Goal: Information Seeking & Learning: Learn about a topic

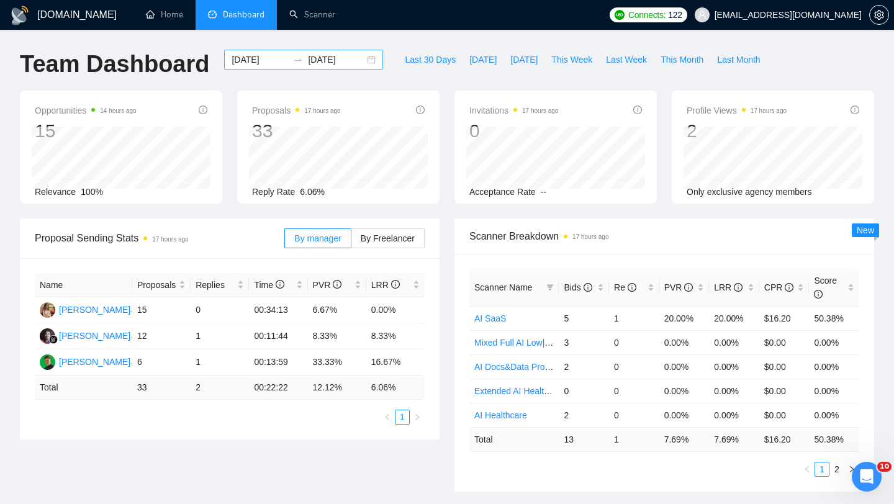
click at [267, 61] on input "[DATE]" at bounding box center [259, 60] width 56 height 14
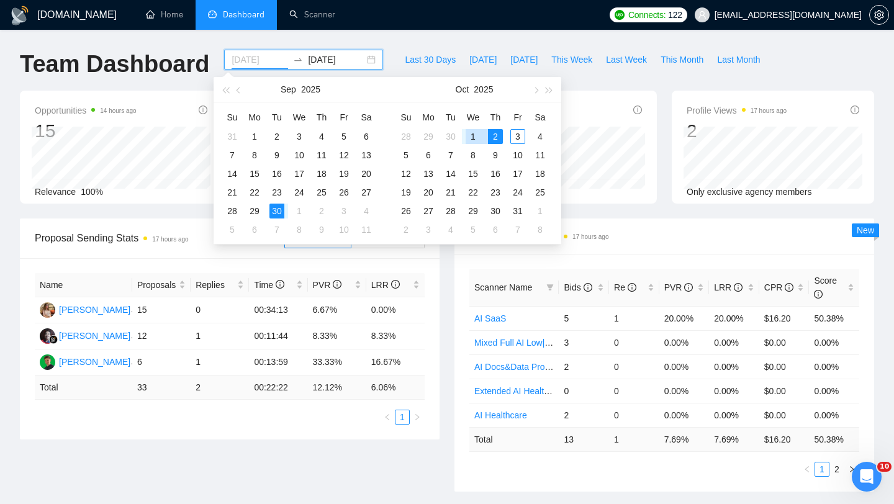
type input "[DATE]"
click at [475, 137] on div "1" at bounding box center [472, 136] width 15 height 15
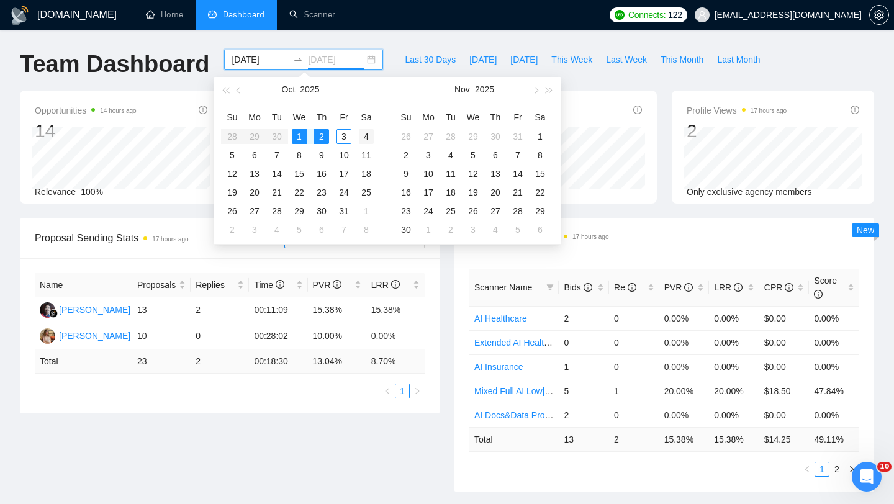
type input "[DATE]"
click at [366, 133] on div "4" at bounding box center [366, 136] width 15 height 15
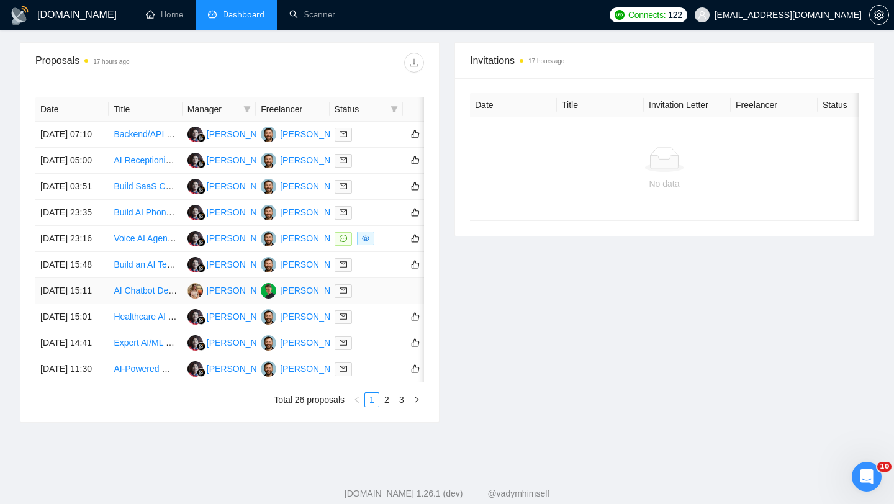
scroll to position [518, 0]
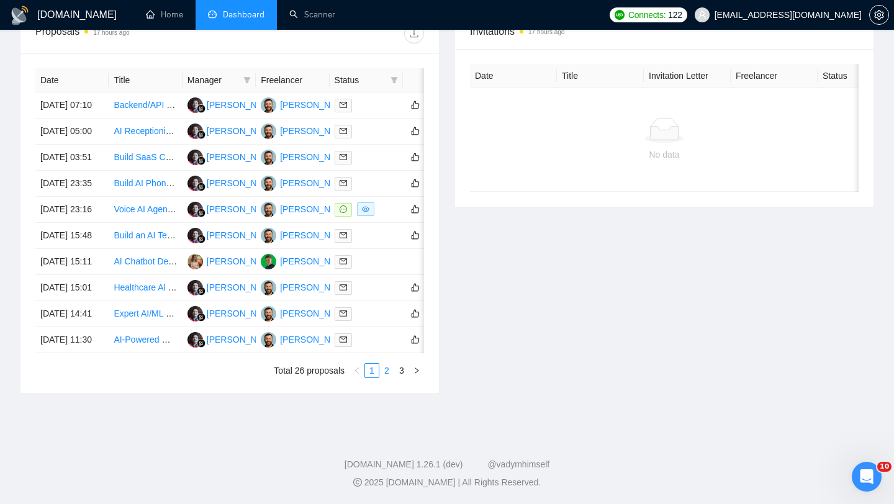
click at [386, 377] on link "2" at bounding box center [387, 371] width 14 height 14
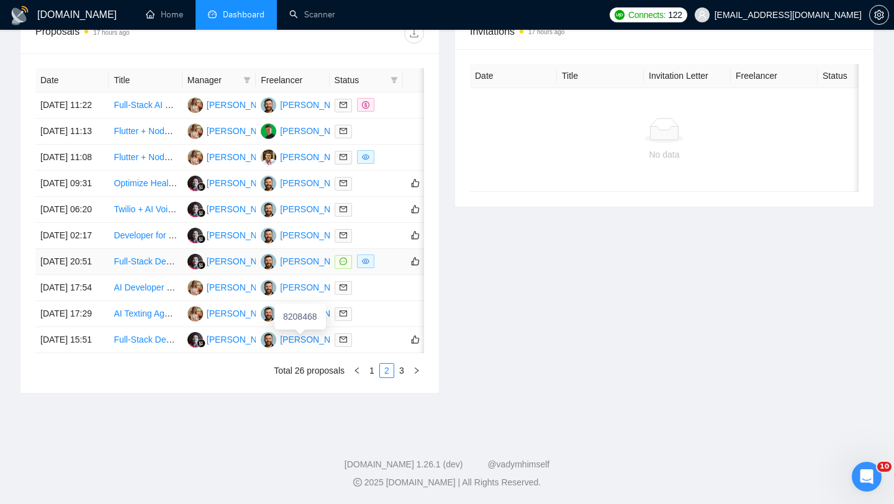
scroll to position [513, 0]
click at [95, 171] on td "[DATE] 11:08" at bounding box center [71, 158] width 73 height 26
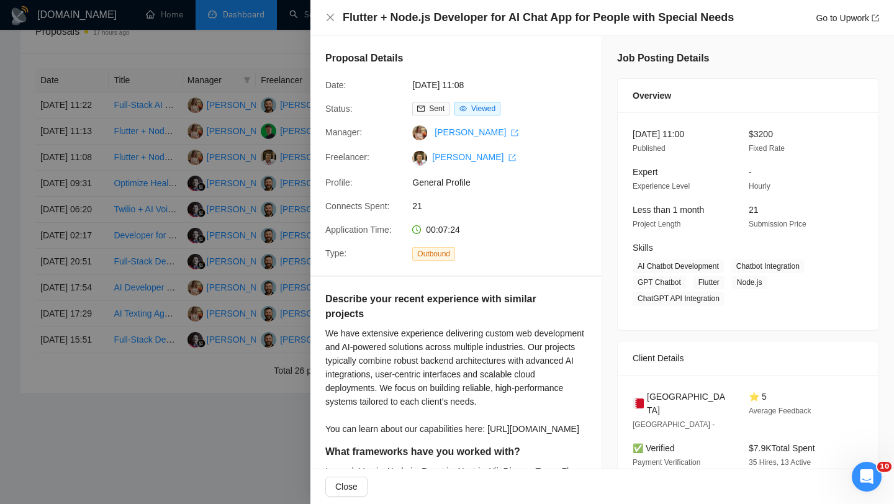
click at [379, 28] on div "Flutter + Node.js Developer for AI Chat App for People with Special Needs Go to…" at bounding box center [601, 18] width 583 height 36
click at [357, 22] on h4 "Flutter + Node.js Developer for AI Chat App for People with Special Needs" at bounding box center [538, 18] width 391 height 16
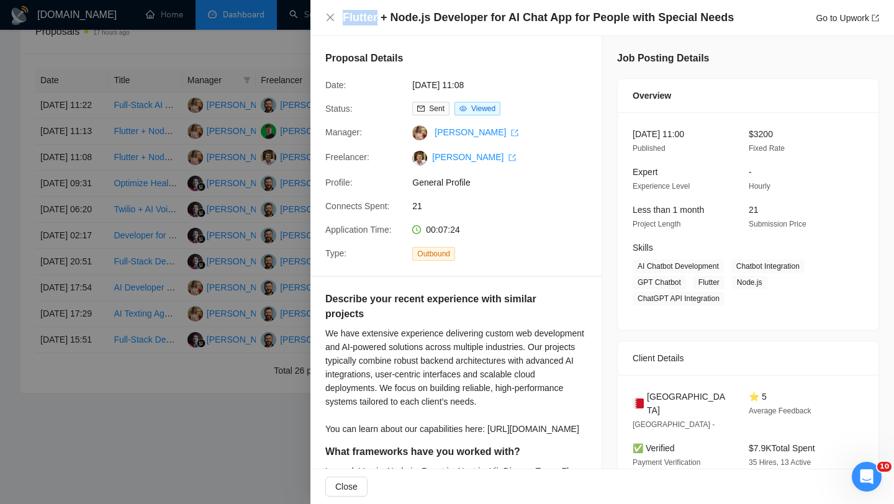
click at [357, 22] on h4 "Flutter + Node.js Developer for AI Chat App for People with Special Needs" at bounding box center [538, 18] width 391 height 16
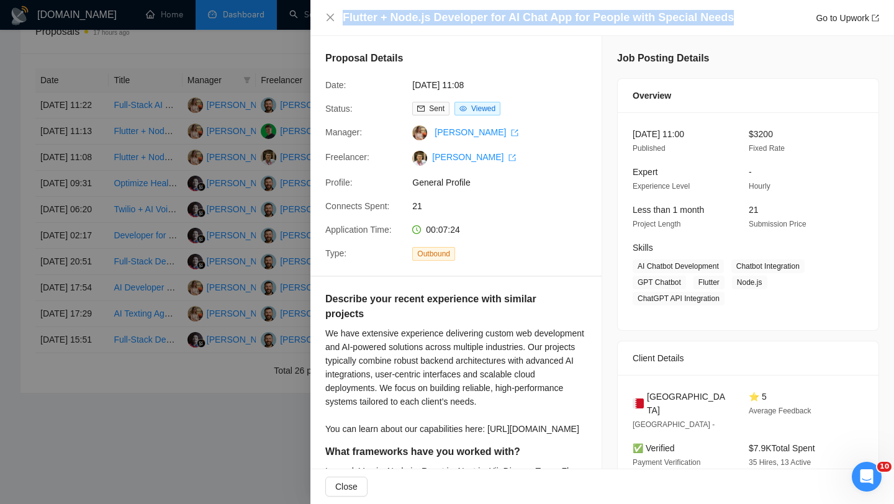
click at [357, 22] on h4 "Flutter + Node.js Developer for AI Chat App for People with Special Needs" at bounding box center [538, 18] width 391 height 16
copy h4 "Flutter + Node.js Developer for AI Chat App for People with Special Needs"
click at [325, 16] on icon "close" at bounding box center [330, 17] width 10 height 10
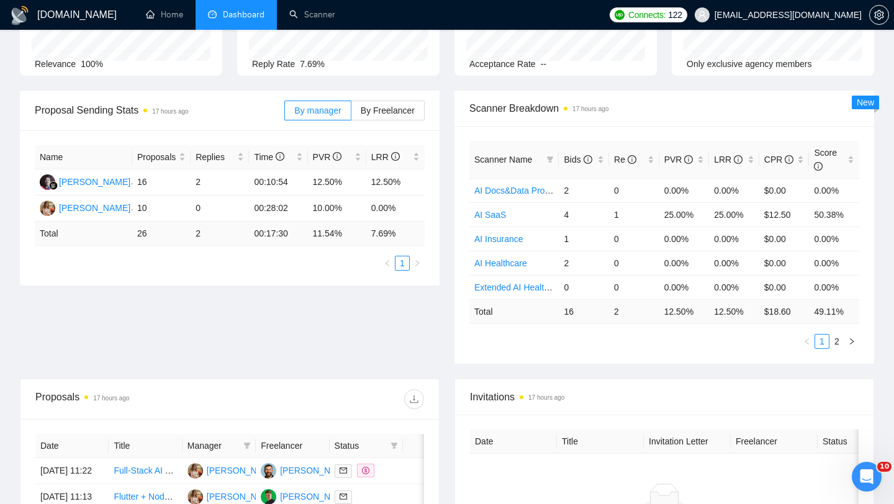
scroll to position [0, 0]
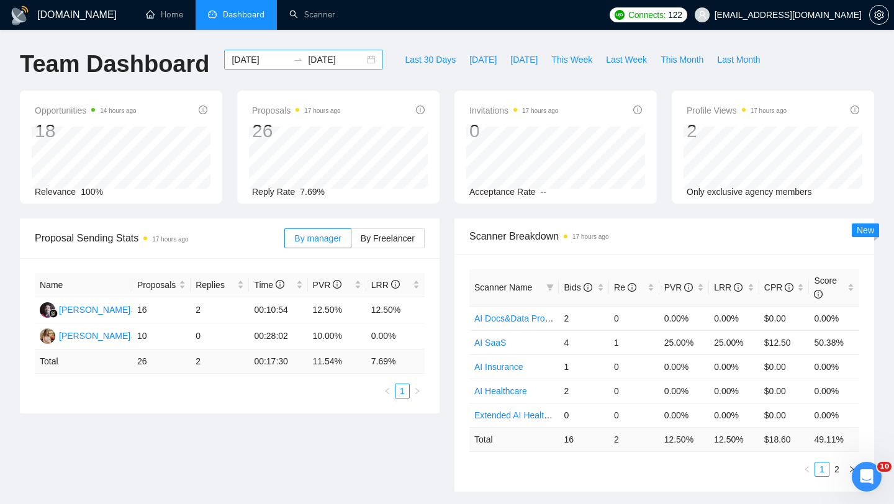
click at [231, 55] on input "[DATE]" at bounding box center [259, 60] width 56 height 14
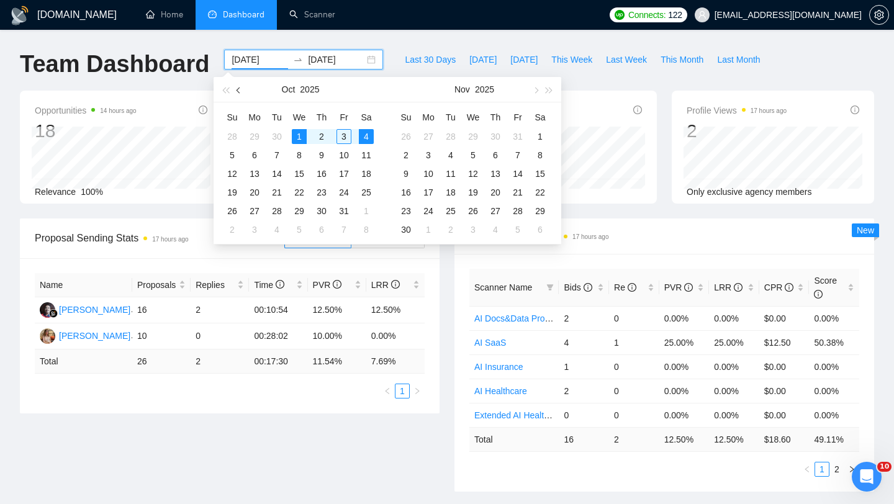
click at [239, 89] on span "button" at bounding box center [239, 90] width 6 height 6
type input "[DATE]"
click at [226, 191] on div "21" at bounding box center [232, 192] width 15 height 15
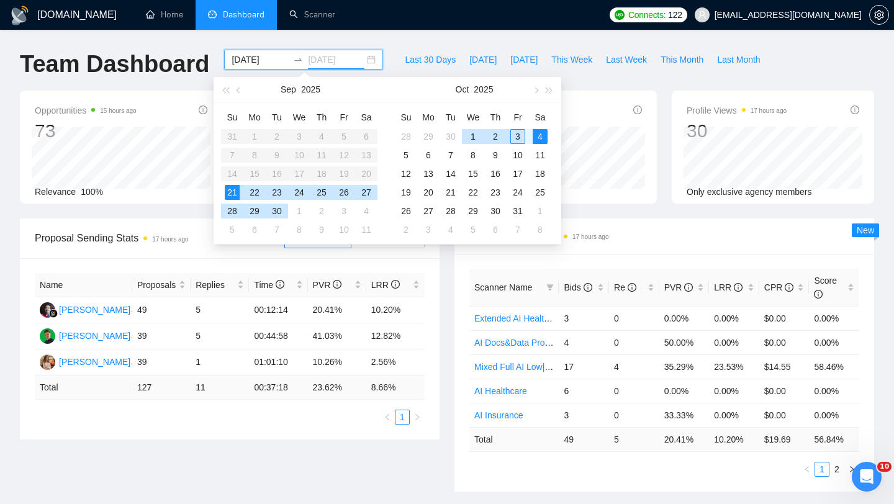
type input "[DATE]"
click at [536, 139] on div "4" at bounding box center [539, 136] width 15 height 15
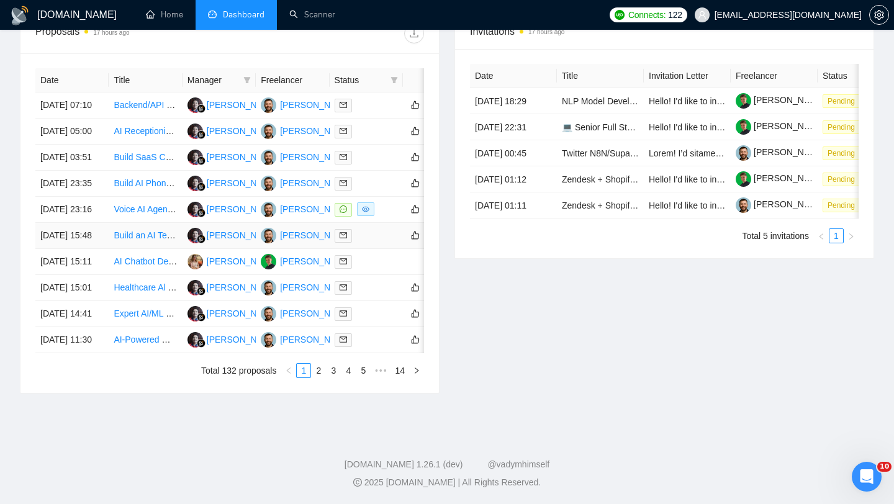
scroll to position [525, 0]
click at [316, 377] on link "2" at bounding box center [319, 371] width 14 height 14
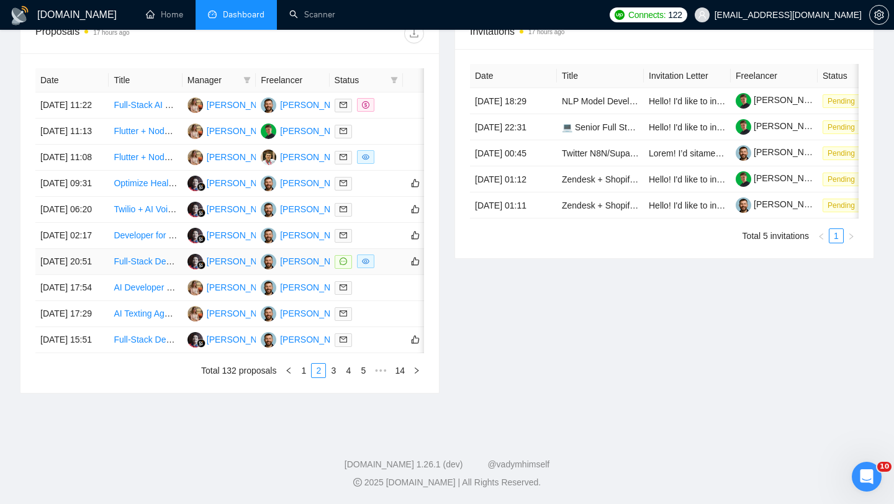
click at [107, 275] on td "[DATE] 20:51" at bounding box center [71, 262] width 73 height 26
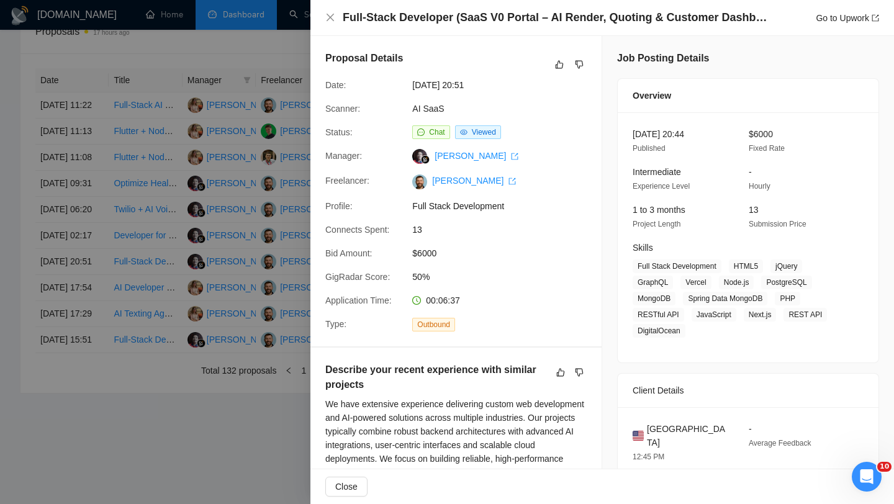
click at [446, 28] on div "Full-Stack Developer (SaaS V0 Portal – AI Render, Quoting & Customer Dashboard)…" at bounding box center [601, 18] width 583 height 36
click at [443, 22] on h4 "Full-Stack Developer (SaaS V0 Portal – AI Render, Quoting & Customer Dashboard)" at bounding box center [557, 18] width 428 height 16
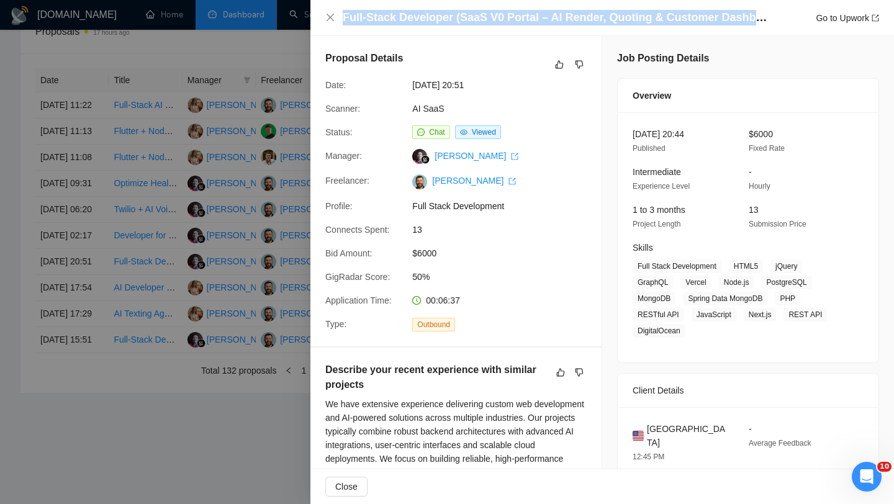
click at [443, 22] on h4 "Full-Stack Developer (SaaS V0 Portal – AI Render, Quoting & Customer Dashboard)" at bounding box center [557, 18] width 428 height 16
copy h4 "Full-Stack Developer (SaaS V0 Portal – AI Render, Quoting & Customer Dashboard)"
click at [326, 20] on icon "close" at bounding box center [330, 17] width 10 height 10
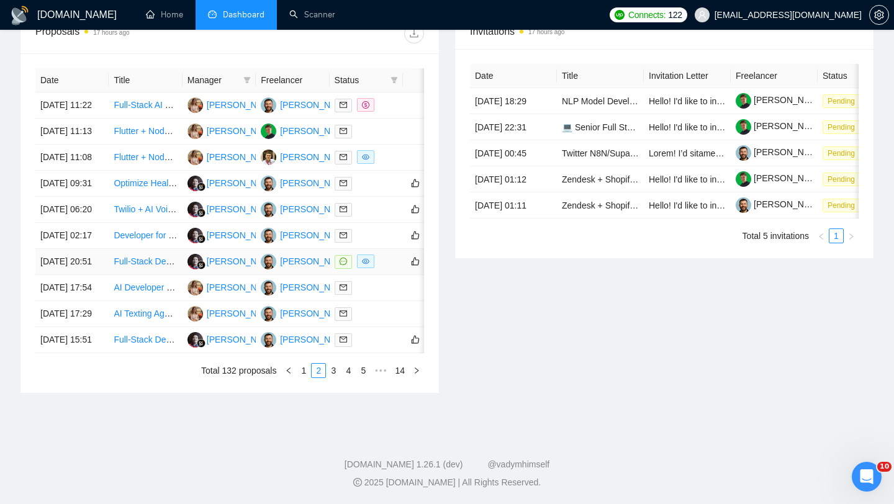
click at [107, 275] on td "[DATE] 20:51" at bounding box center [71, 262] width 73 height 26
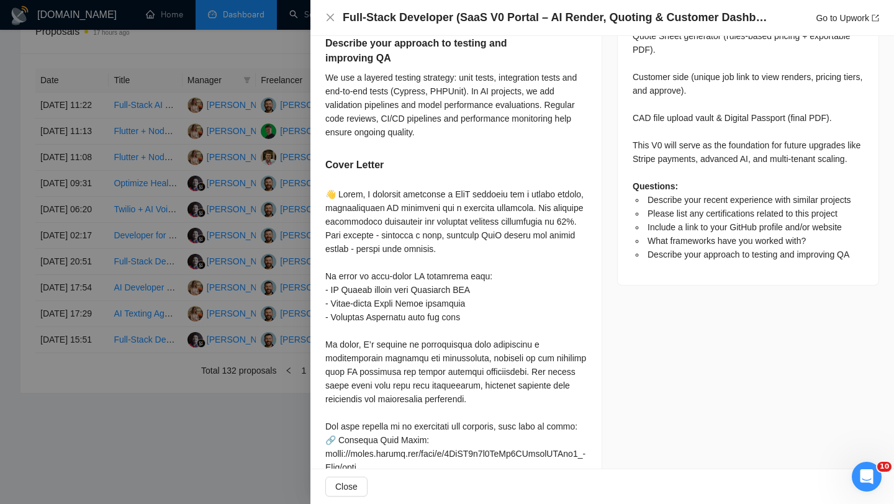
scroll to position [746, 0]
click at [334, 20] on icon "close" at bounding box center [330, 17] width 10 height 10
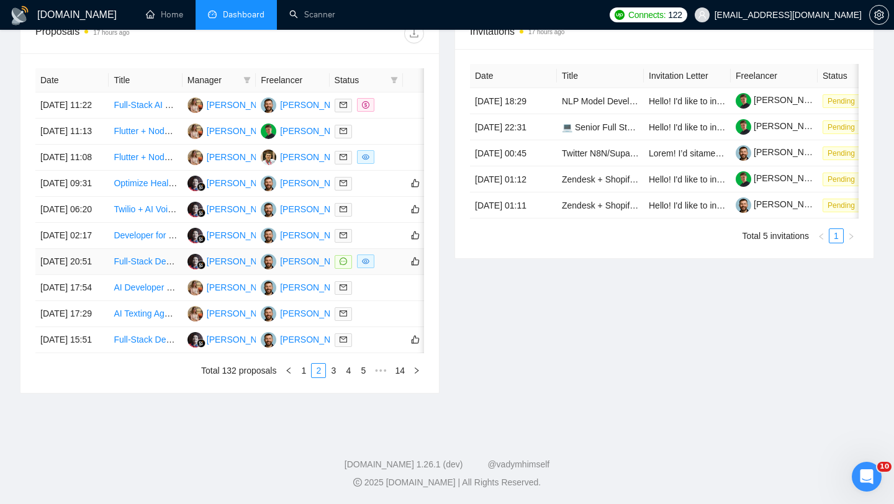
click at [97, 275] on td "[DATE] 20:51" at bounding box center [71, 262] width 73 height 26
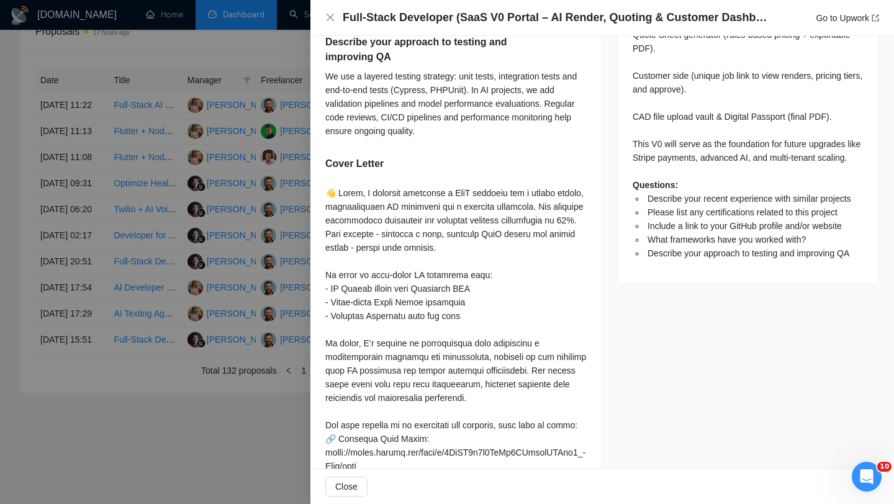
click at [478, 16] on h4 "Full-Stack Developer (SaaS V0 Portal – AI Render, Quoting & Customer Dashboard)" at bounding box center [557, 18] width 428 height 16
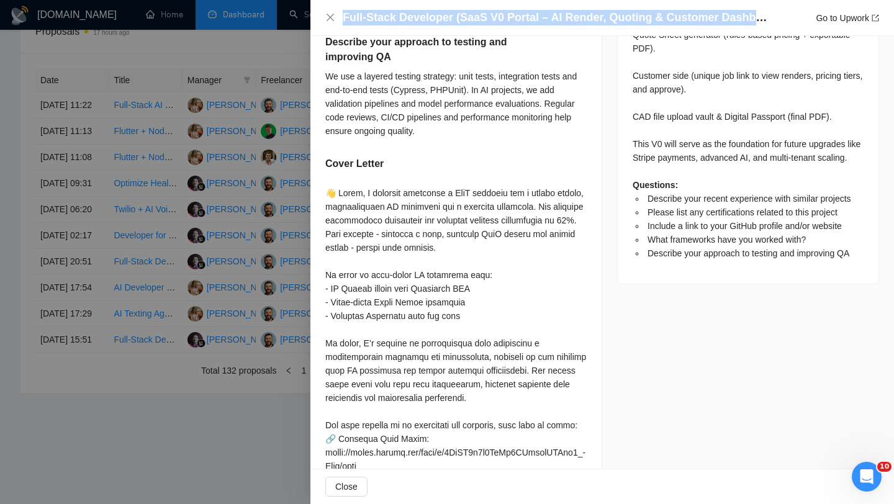
click at [478, 16] on h4 "Full-Stack Developer (SaaS V0 Portal – AI Render, Quoting & Customer Dashboard)" at bounding box center [557, 18] width 428 height 16
copy h4 "Full-Stack Developer (SaaS V0 Portal – AI Render, Quoting & Customer Dashboard)"
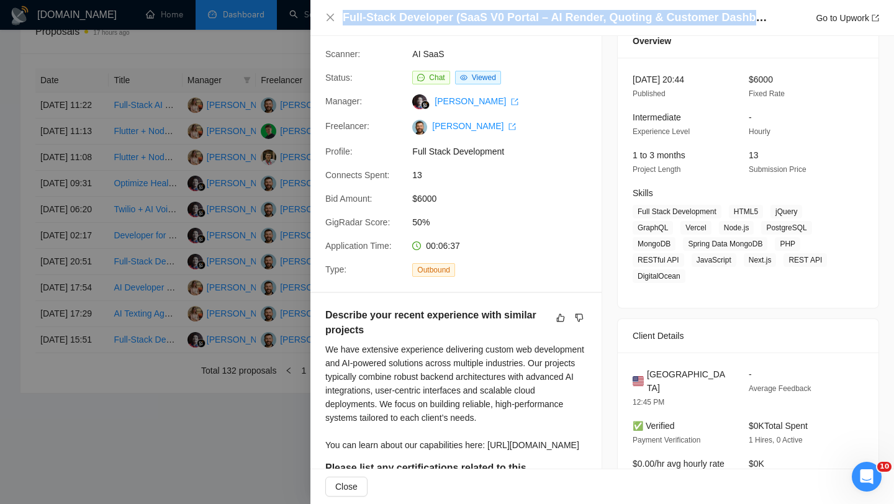
scroll to position [0, 0]
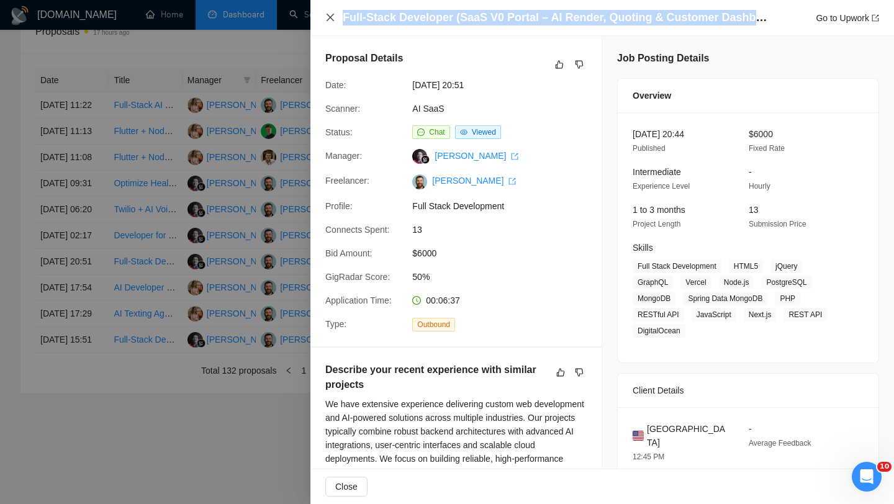
click at [326, 22] on icon "close" at bounding box center [330, 17] width 10 height 10
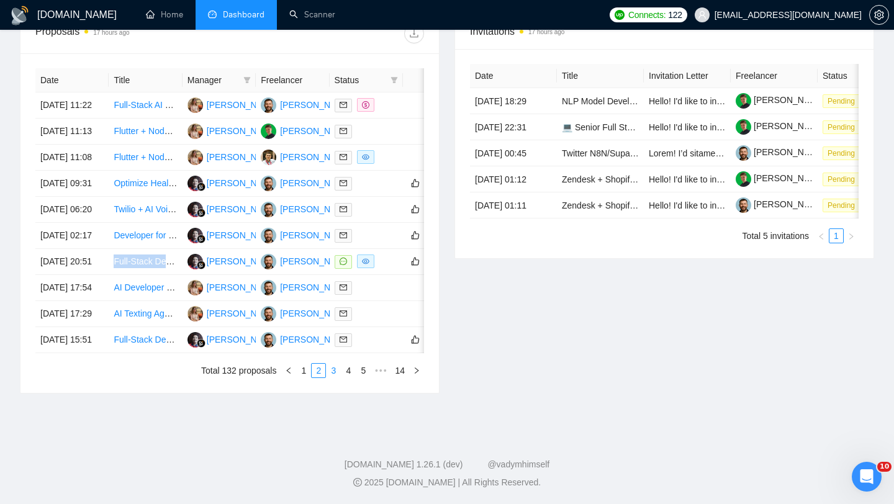
click at [333, 377] on link "3" at bounding box center [333, 371] width 14 height 14
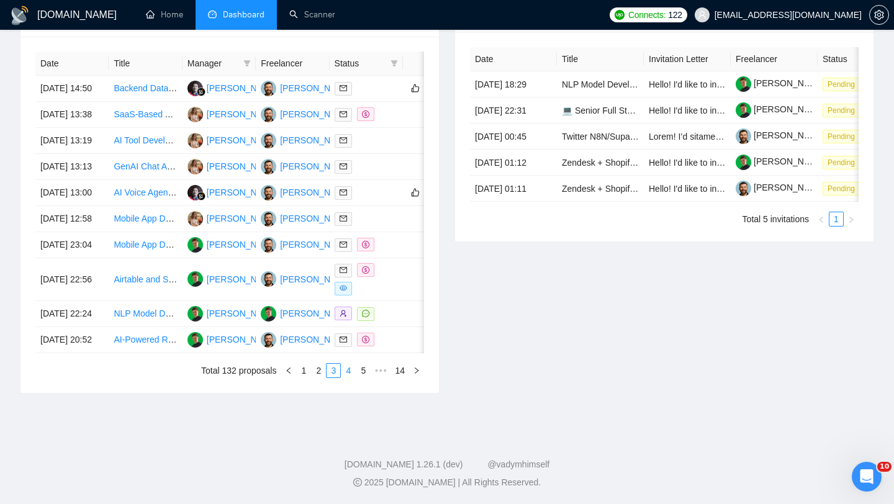
click at [349, 377] on link "4" at bounding box center [348, 371] width 14 height 14
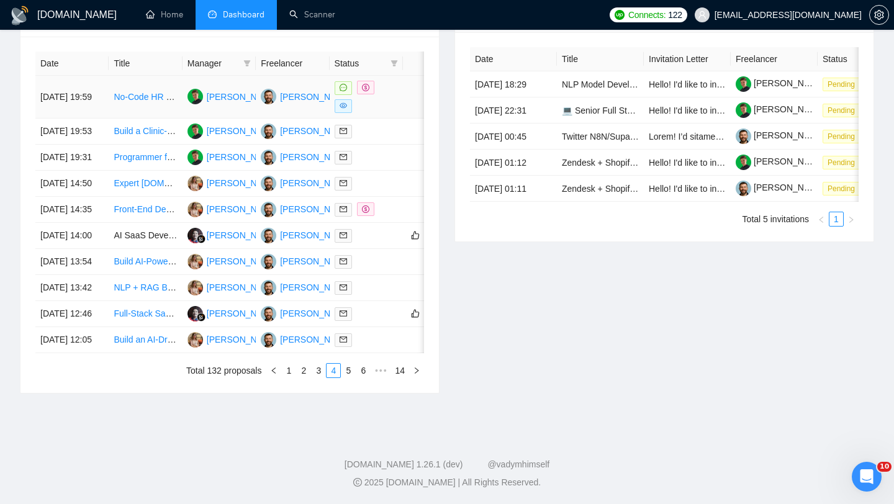
click at [101, 96] on td "[DATE] 19:59" at bounding box center [71, 97] width 73 height 43
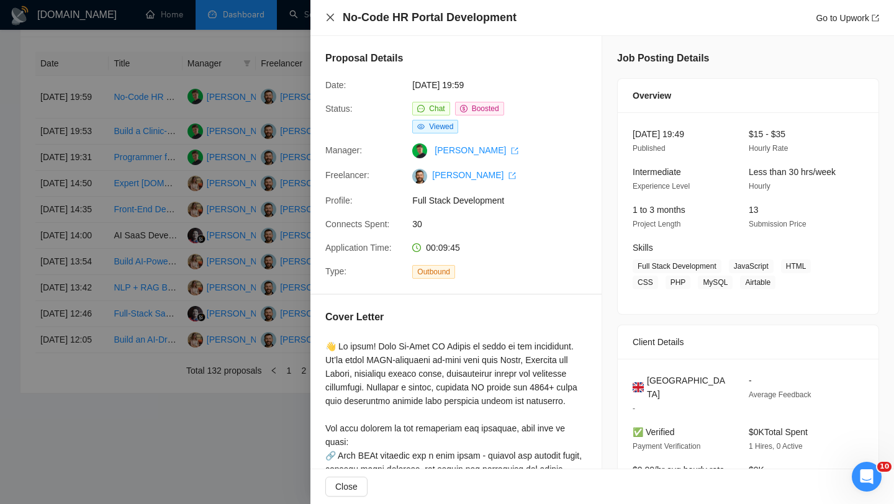
click at [330, 19] on icon "close" at bounding box center [330, 17] width 10 height 10
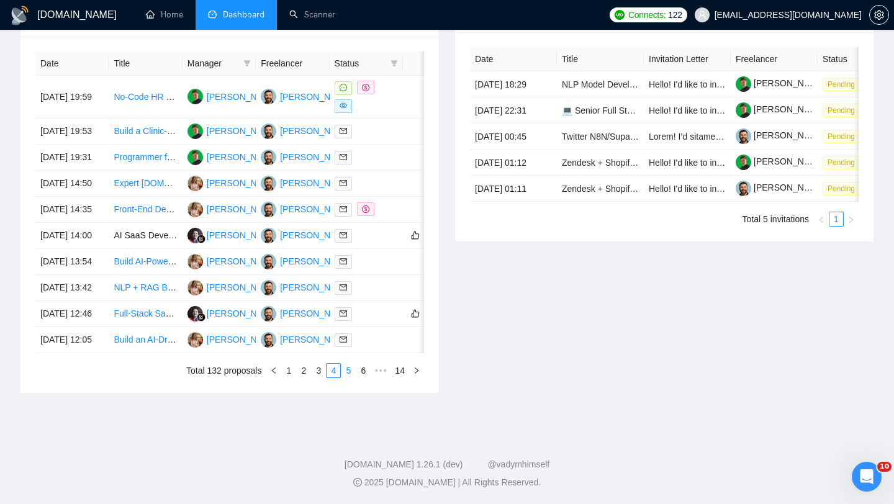
click at [349, 377] on link "5" at bounding box center [348, 371] width 14 height 14
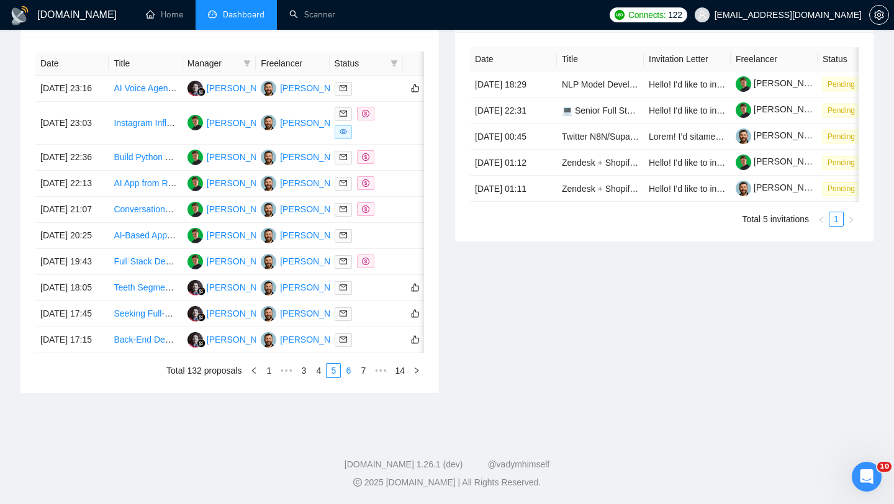
click at [349, 377] on link "6" at bounding box center [348, 371] width 14 height 14
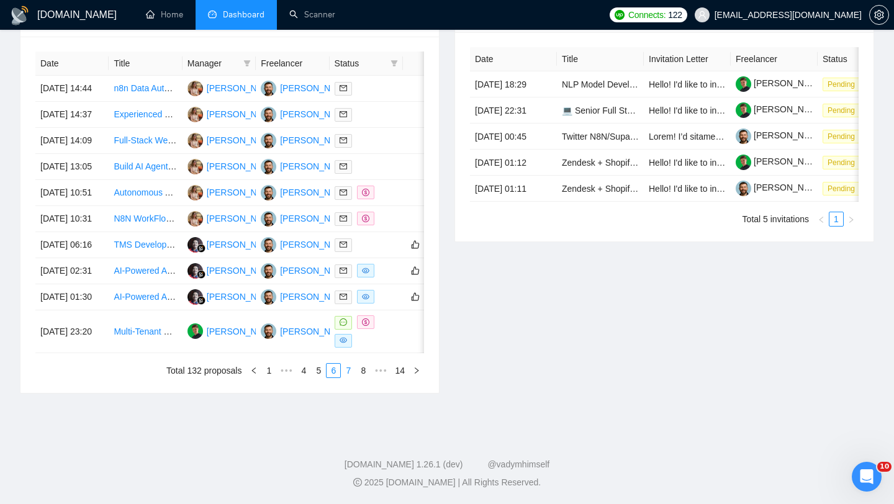
click at [353, 377] on link "7" at bounding box center [348, 371] width 14 height 14
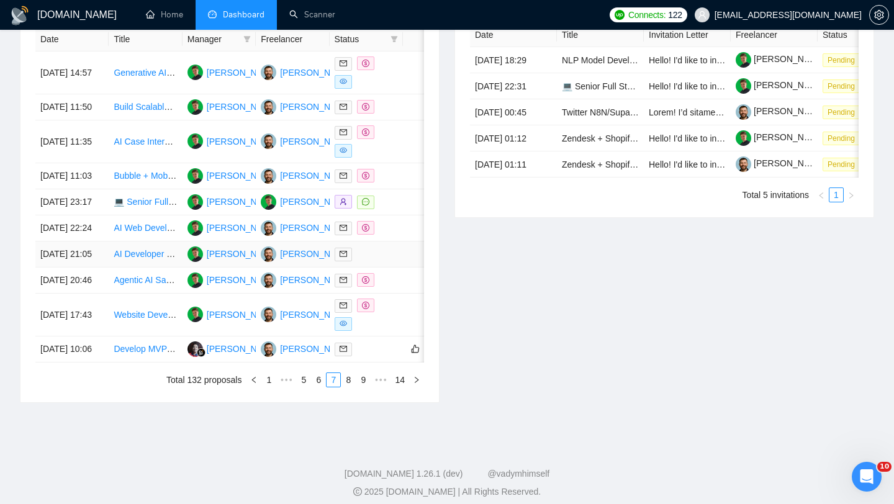
scroll to position [535, 0]
click at [356, 387] on li "9" at bounding box center [363, 379] width 15 height 15
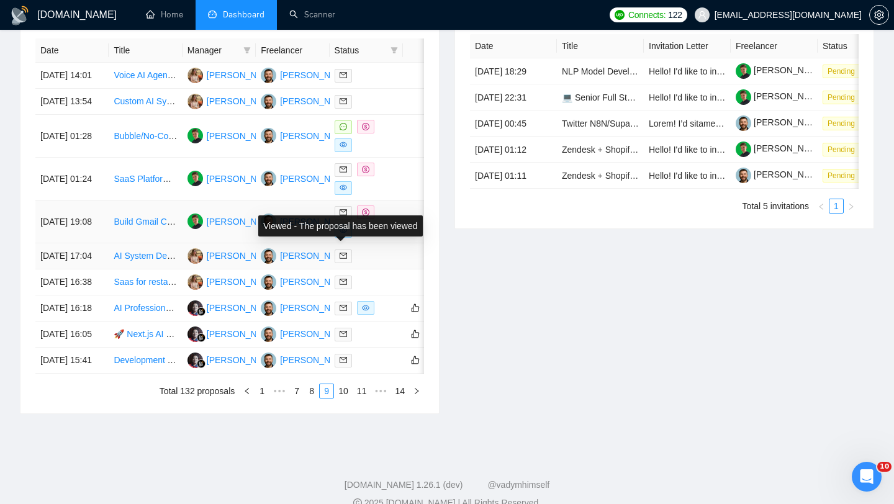
scroll to position [533, 0]
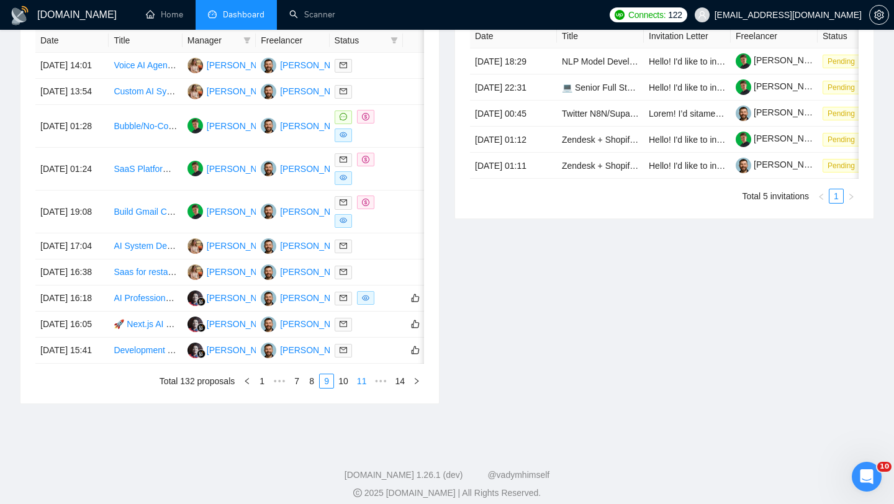
click at [353, 388] on link "11" at bounding box center [361, 381] width 17 height 14
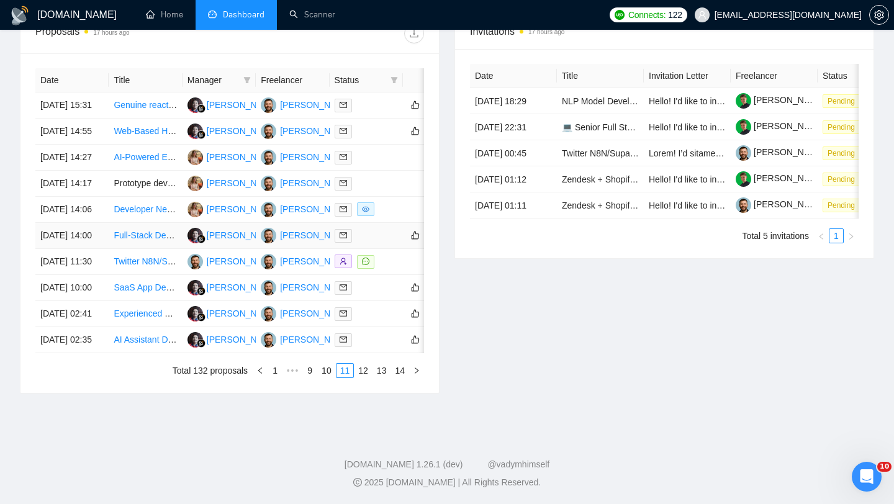
click at [87, 248] on td "[DATE] 14:00" at bounding box center [71, 236] width 73 height 26
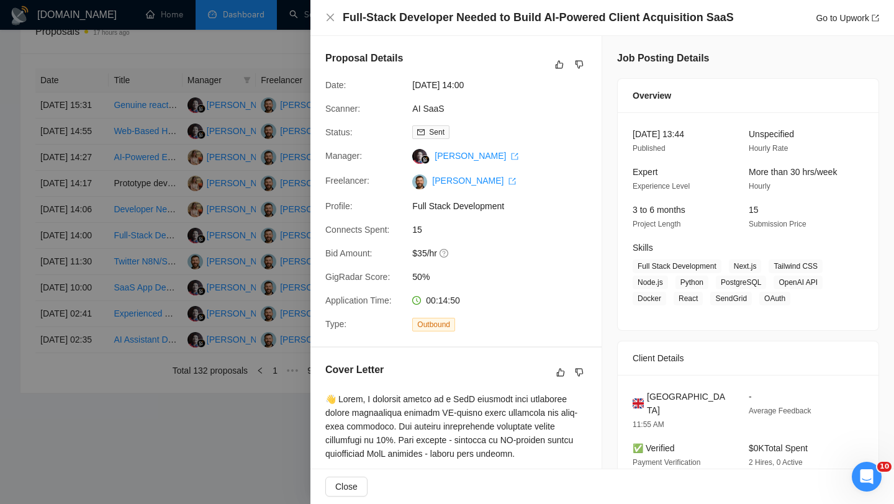
click at [330, 25] on div "Full-Stack Developer Needed to Build AI-Powered Client Acquisition SaaS Go to U…" at bounding box center [602, 18] width 554 height 16
click at [331, 17] on icon "close" at bounding box center [330, 17] width 10 height 10
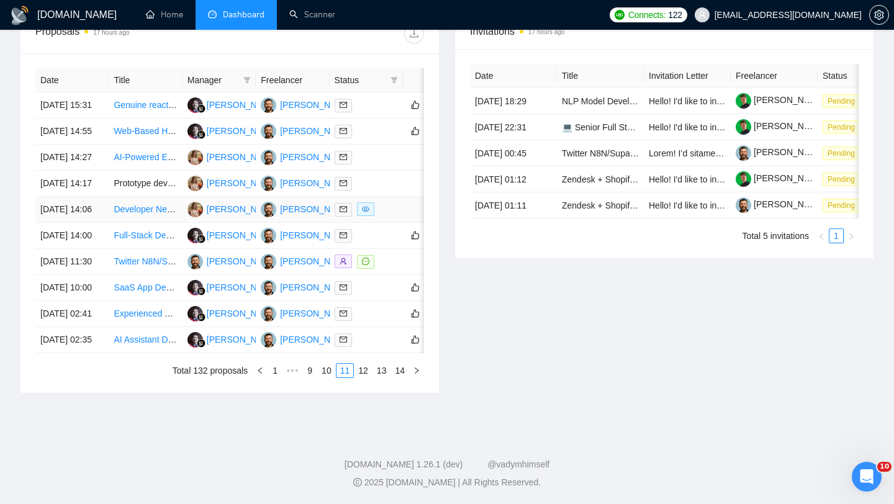
click at [102, 222] on td "[DATE] 14:06" at bounding box center [71, 210] width 73 height 26
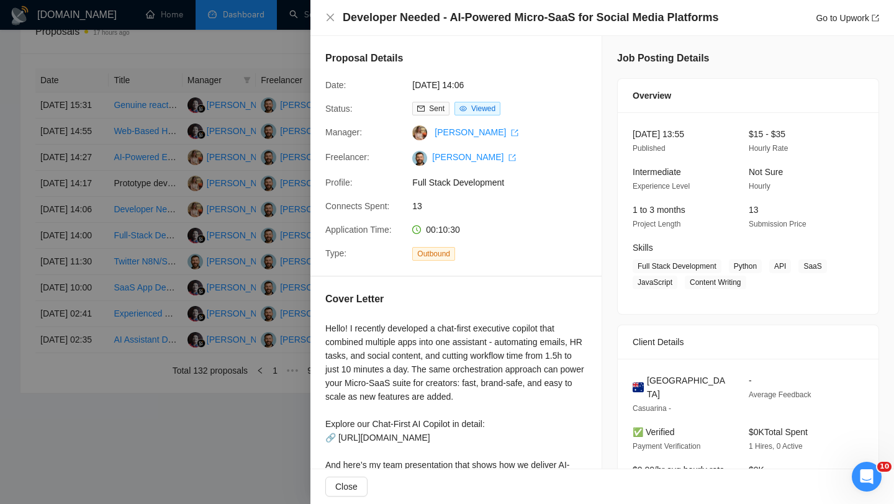
click at [382, 29] on div "Developer Needed - AI-Powered Micro-SaaS for Social Media Platforms Go to Upwork" at bounding box center [601, 18] width 583 height 36
click at [375, 19] on h4 "Developer Needed - AI-Powered Micro-SaaS for Social Media Platforms" at bounding box center [531, 18] width 376 height 16
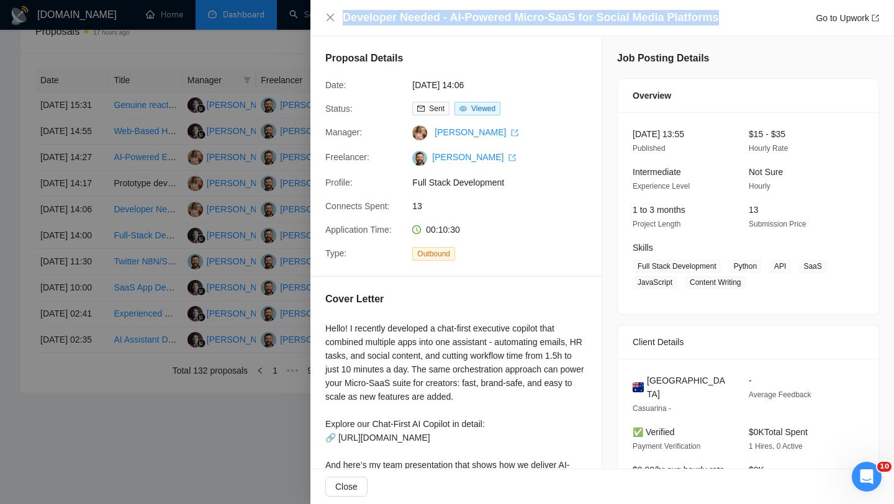
click at [375, 19] on h4 "Developer Needed - AI-Powered Micro-SaaS for Social Media Platforms" at bounding box center [531, 18] width 376 height 16
copy h4 "Developer Needed - AI-Powered Micro-SaaS for Social Media Platforms"
click at [333, 21] on icon "close" at bounding box center [330, 17] width 10 height 10
